Goal: Find specific page/section

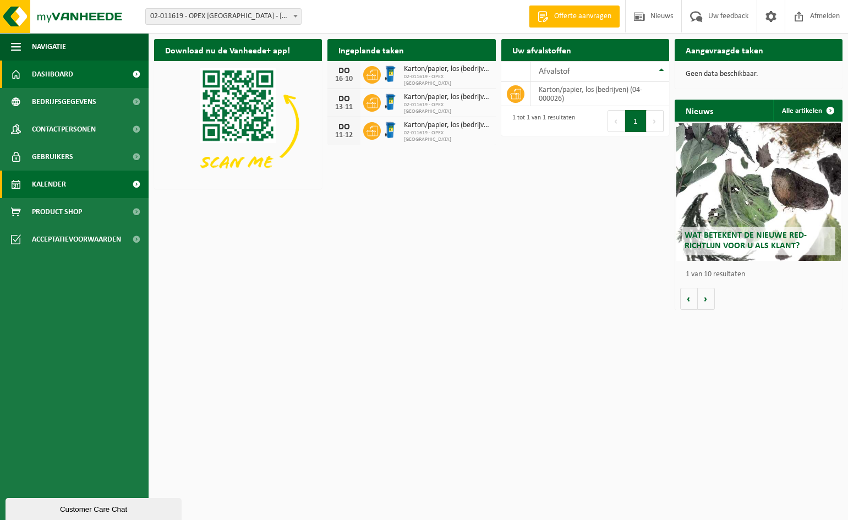
click at [36, 186] on span "Kalender" at bounding box center [49, 185] width 34 height 28
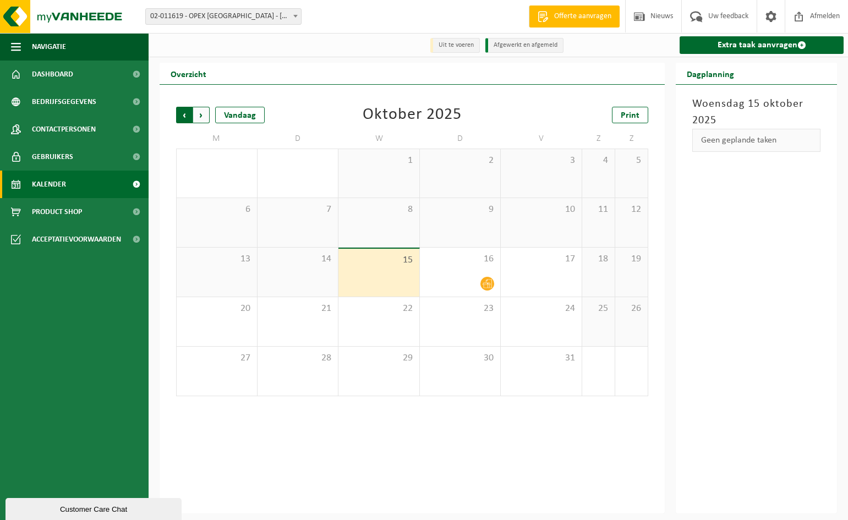
click at [201, 116] on span "Volgende" at bounding box center [201, 115] width 17 height 17
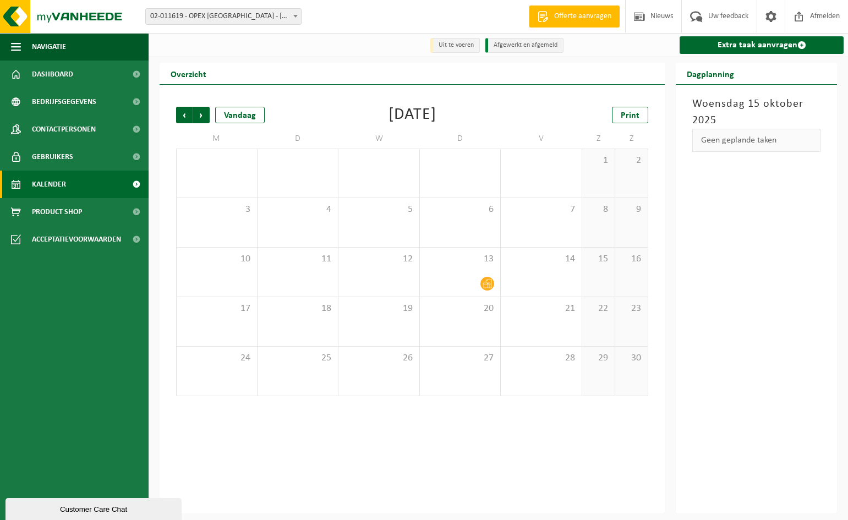
click at [201, 116] on span "Volgende" at bounding box center [201, 115] width 17 height 17
click at [626, 118] on span "Print" at bounding box center [630, 115] width 19 height 9
click at [204, 117] on span "Volgende" at bounding box center [201, 115] width 17 height 17
